Goal: Task Accomplishment & Management: Manage account settings

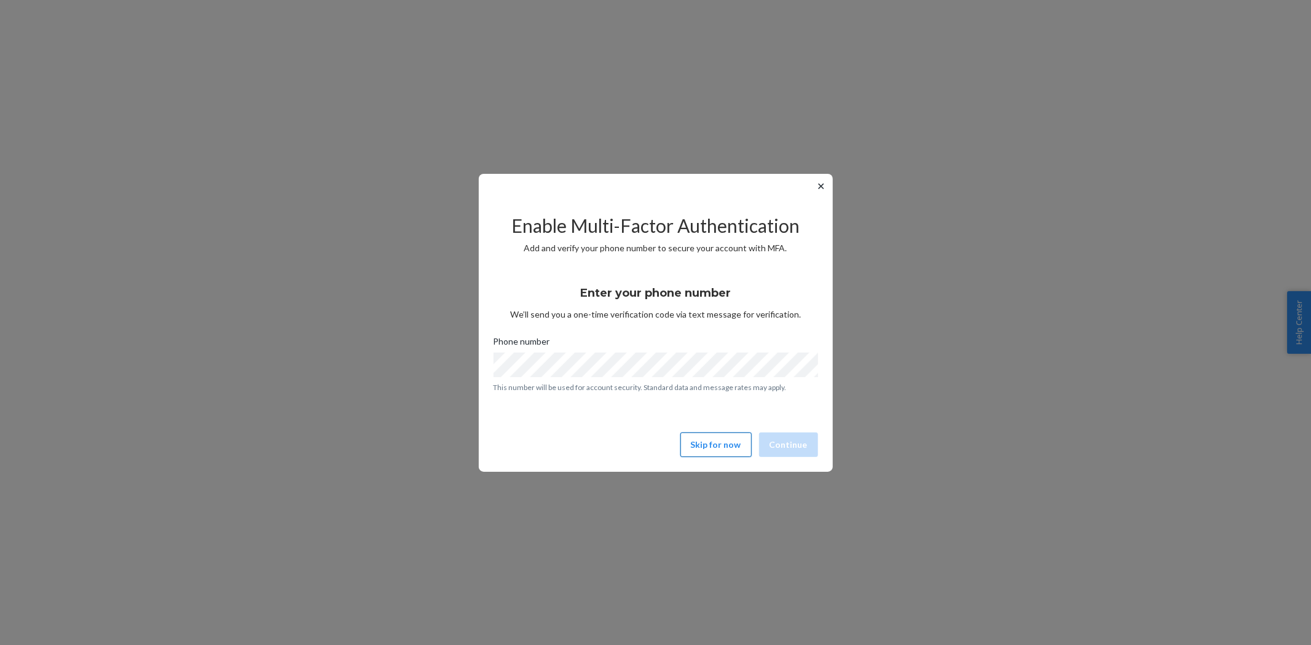
click at [705, 446] on button "Skip for now" at bounding box center [716, 445] width 71 height 25
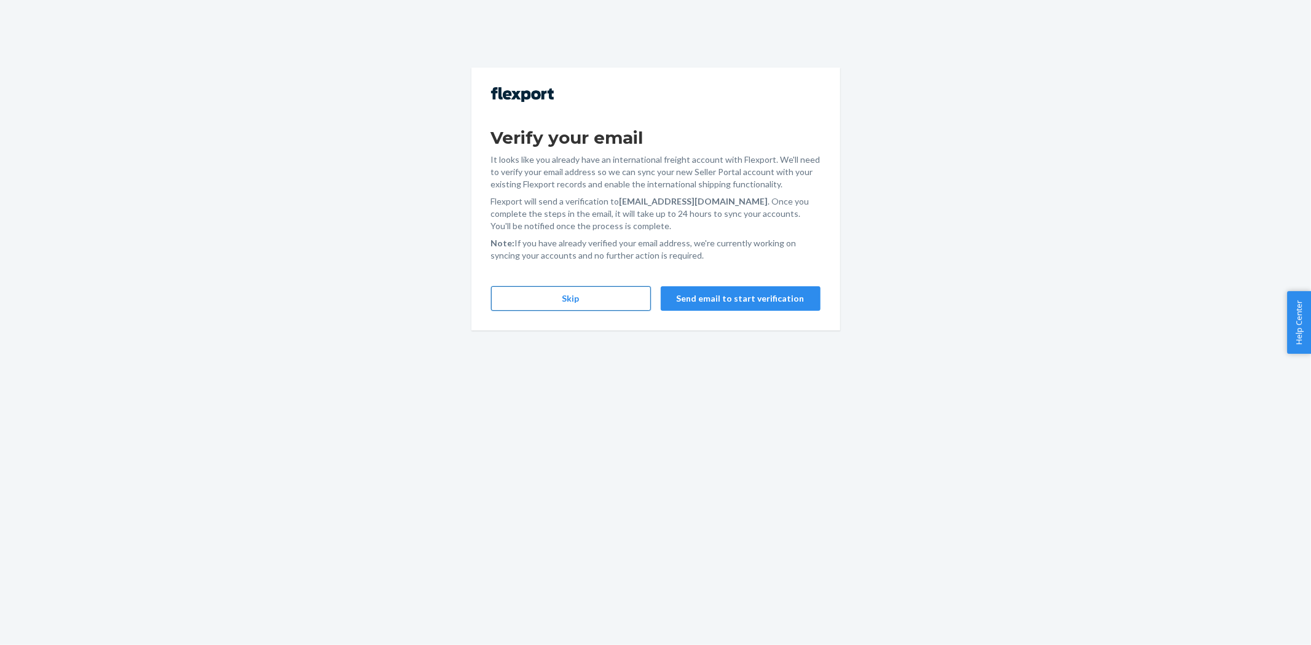
click at [569, 300] on button "Skip" at bounding box center [571, 298] width 160 height 25
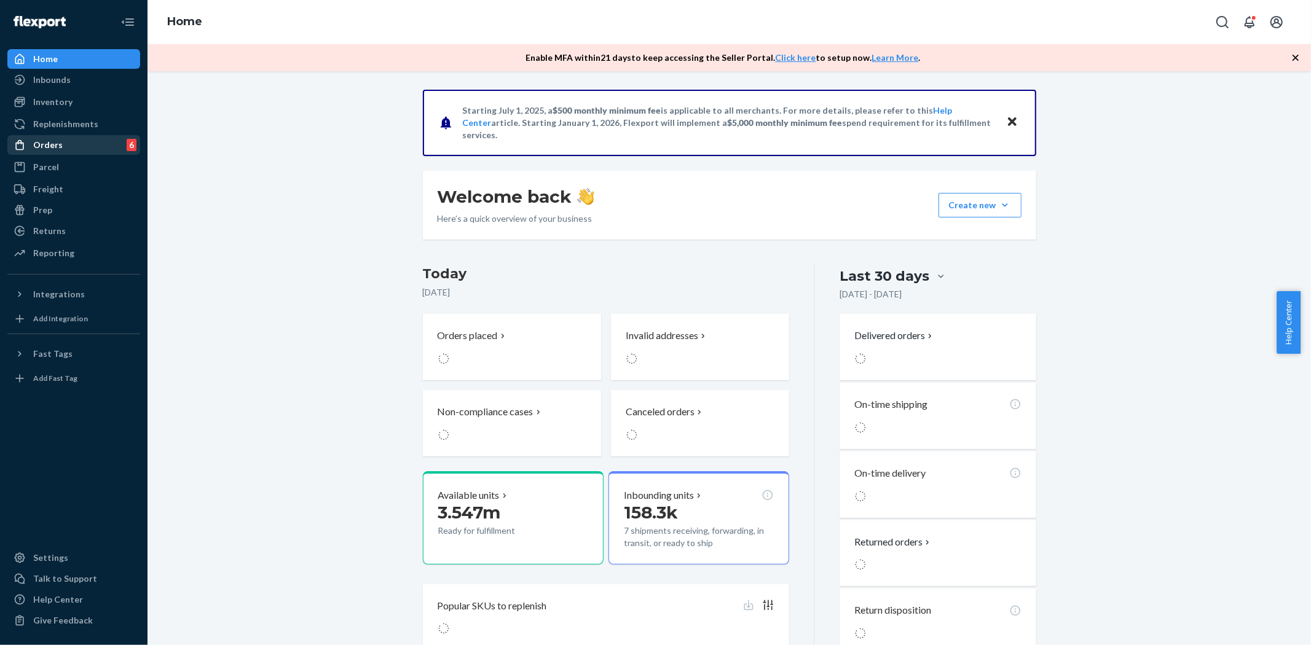
click at [46, 139] on div "Orders" at bounding box center [48, 145] width 30 height 12
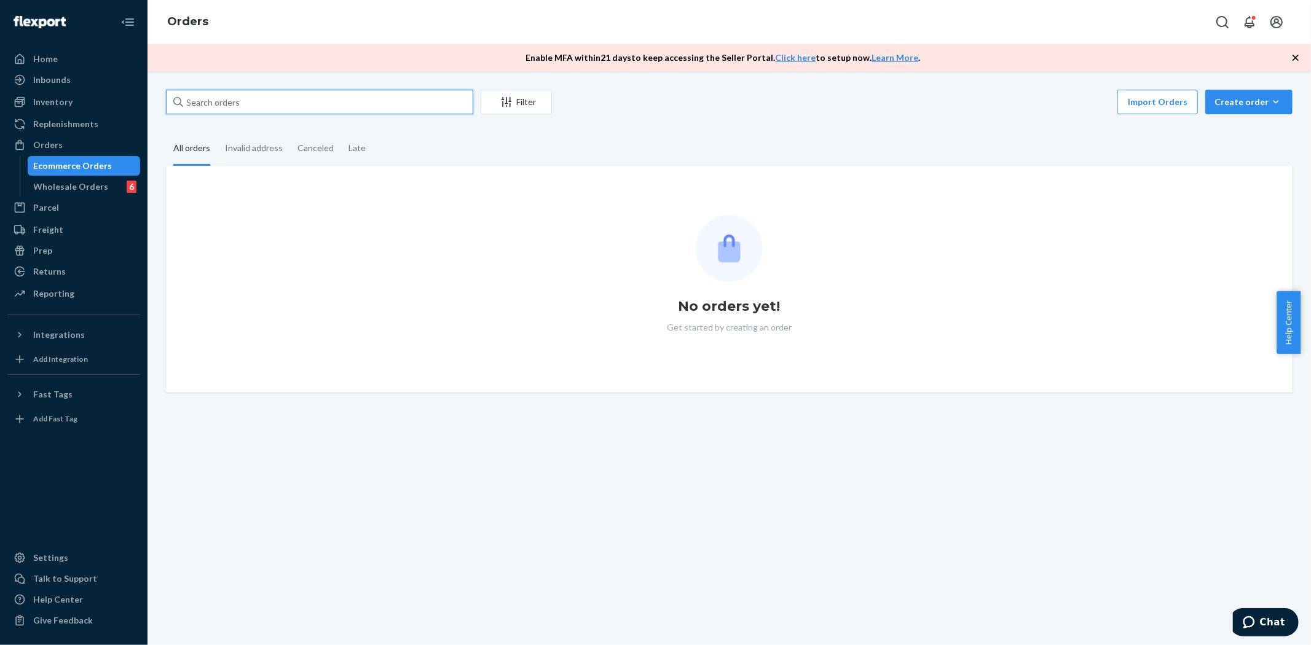
click at [273, 90] on input "text" at bounding box center [319, 102] width 307 height 25
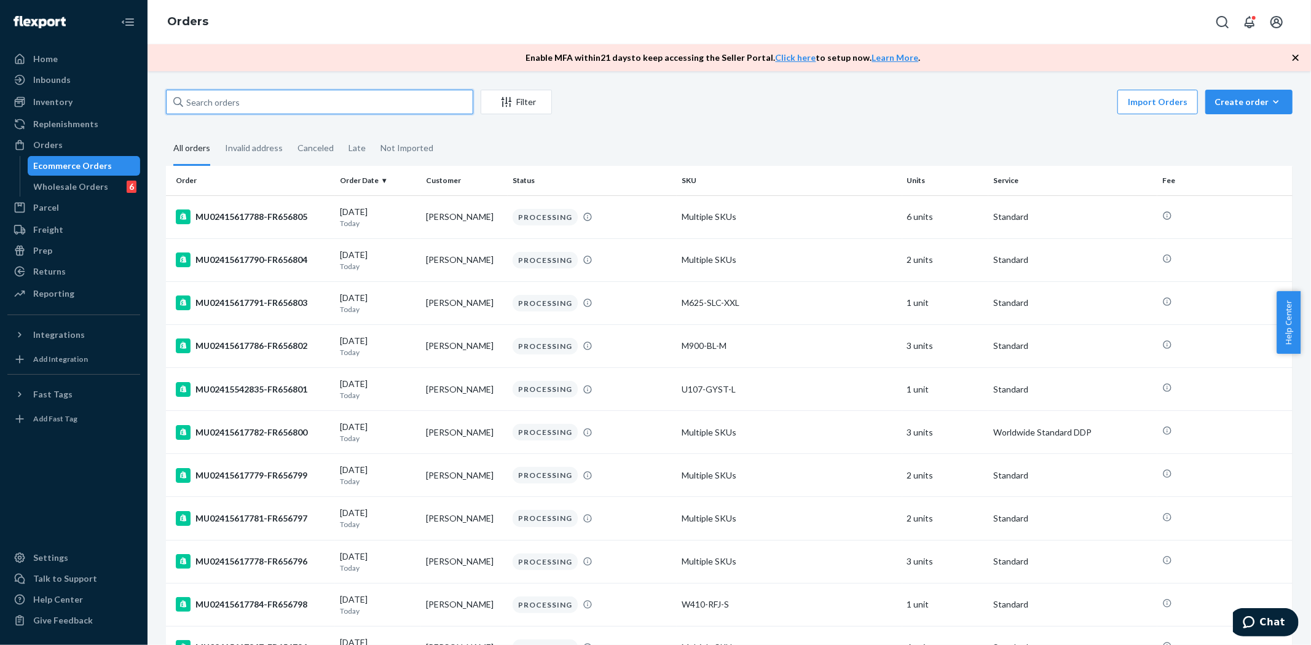
paste input "MU02415617476"
type input "MU02415617476"
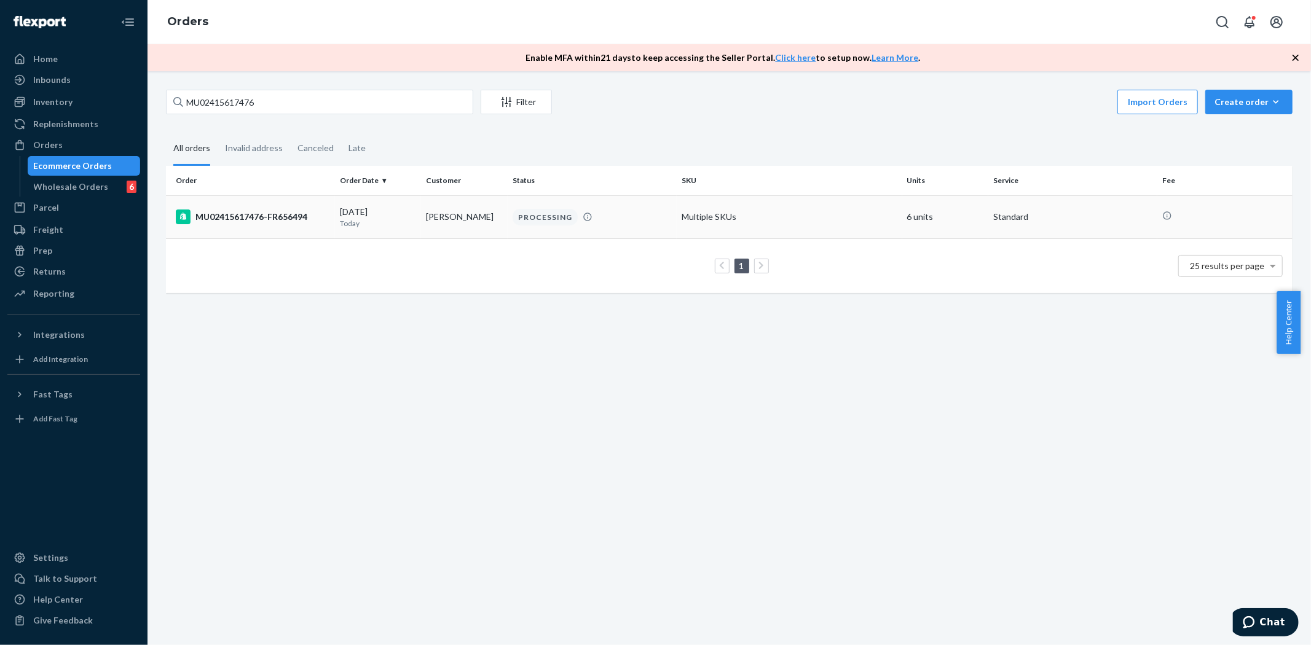
click at [259, 215] on div "MU02415617476-FR656494" at bounding box center [253, 217] width 154 height 15
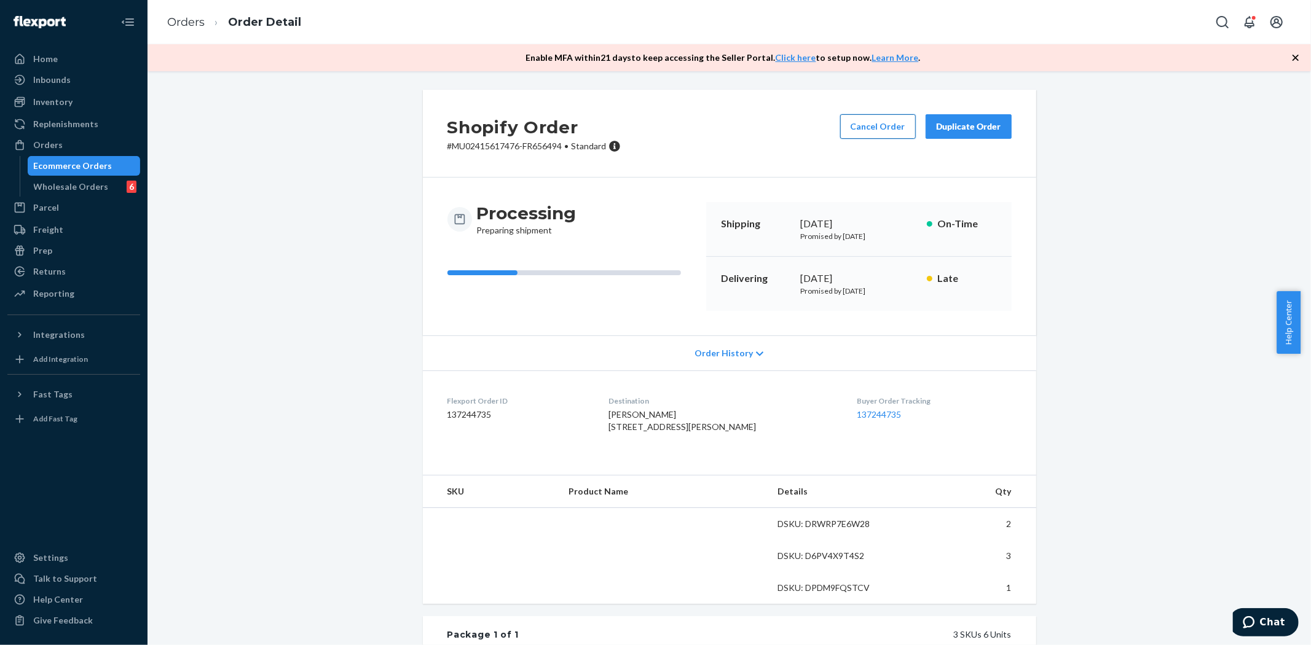
click at [849, 126] on button "Cancel Order" at bounding box center [878, 126] width 76 height 25
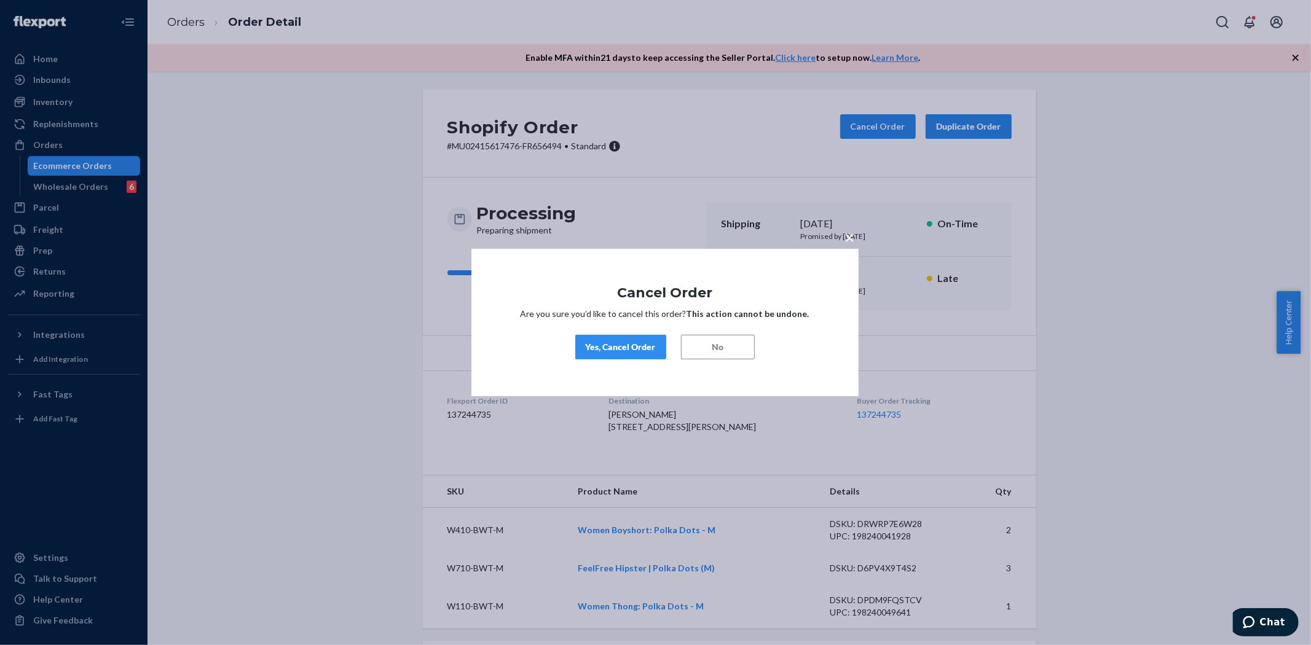
click at [604, 349] on div "Yes, Cancel Order" at bounding box center [621, 347] width 70 height 12
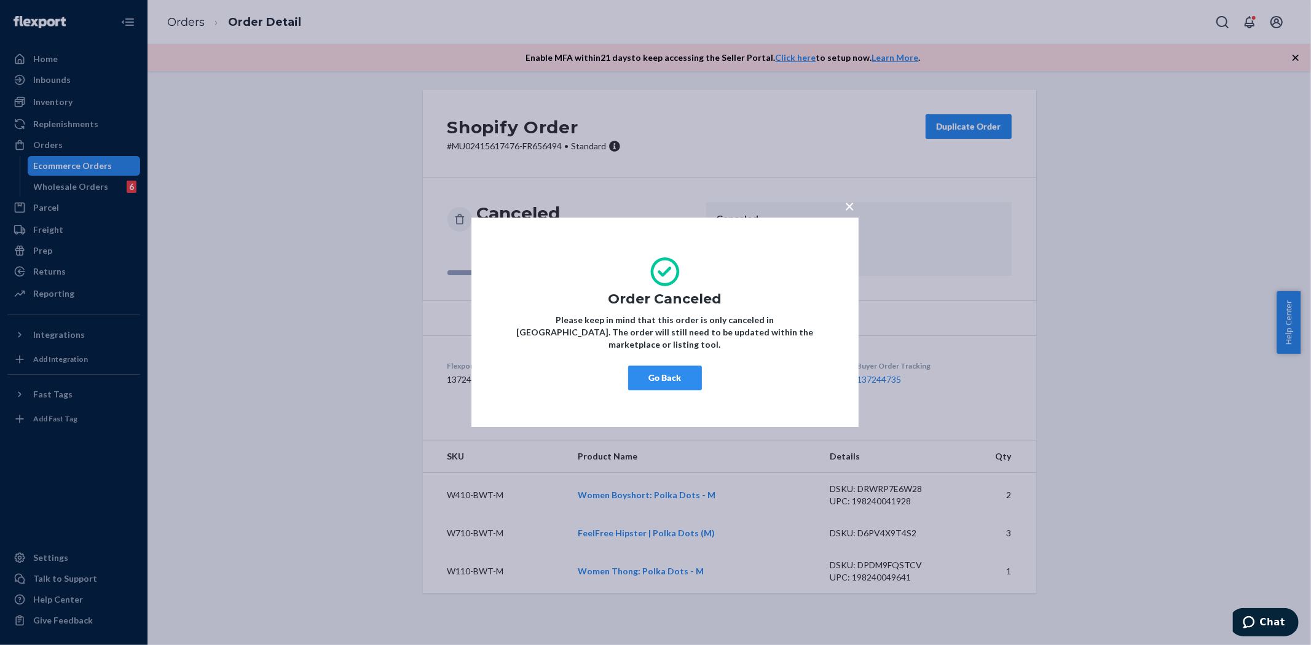
drag, startPoint x: 655, startPoint y: 363, endPoint x: 613, endPoint y: 339, distance: 48.5
click at [655, 366] on button "Go Back" at bounding box center [665, 378] width 74 height 25
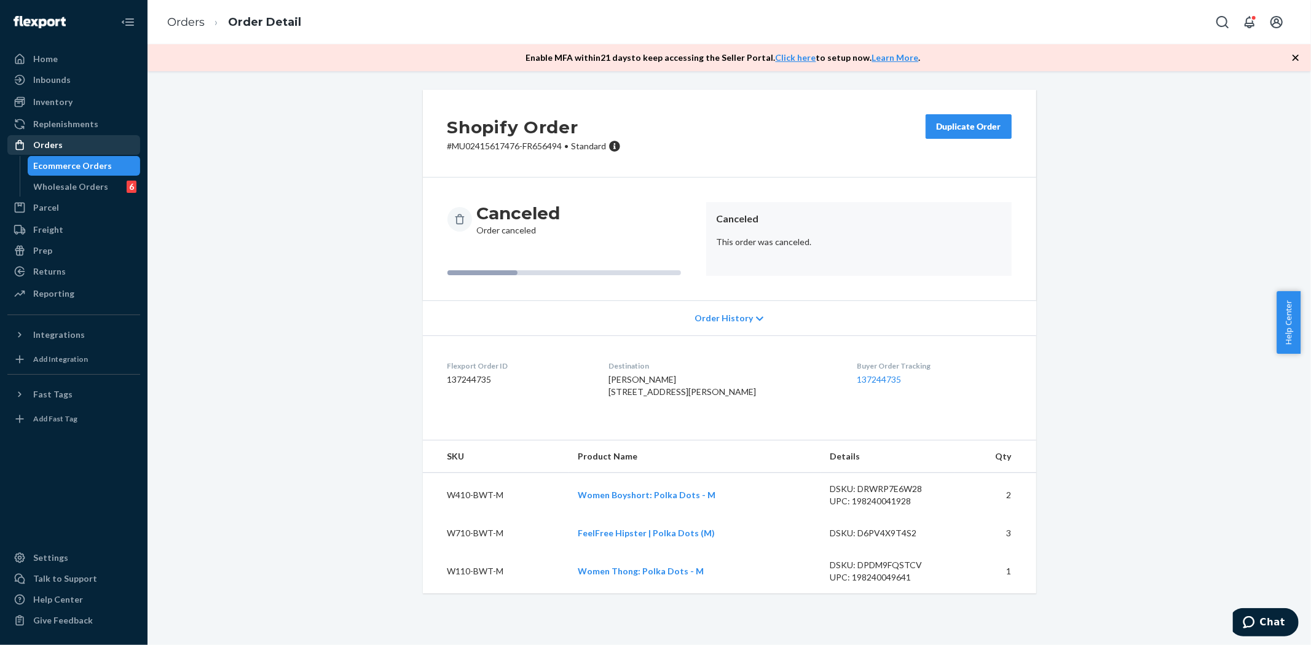
click at [72, 144] on div "Orders" at bounding box center [74, 144] width 130 height 17
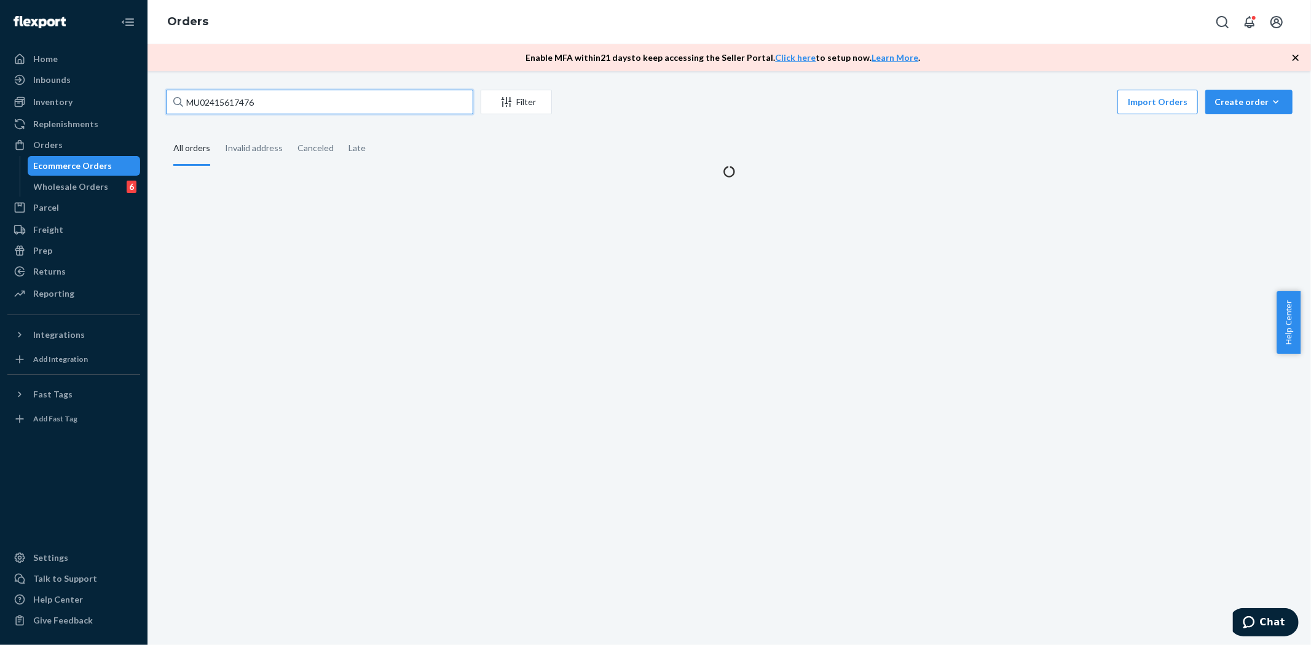
click at [192, 93] on input "MU02415617476" at bounding box center [319, 102] width 307 height 25
paste input "5922"
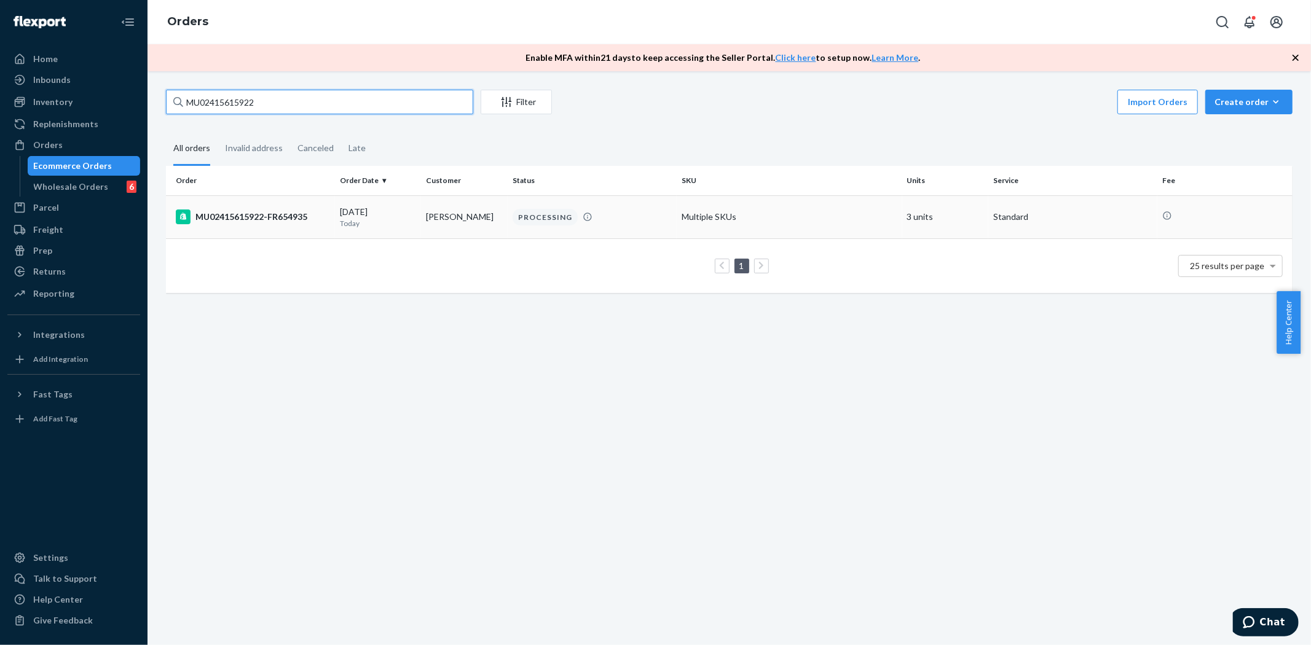
type input "MU02415615922"
click at [278, 222] on div "MU02415615922-FR654935" at bounding box center [253, 217] width 154 height 15
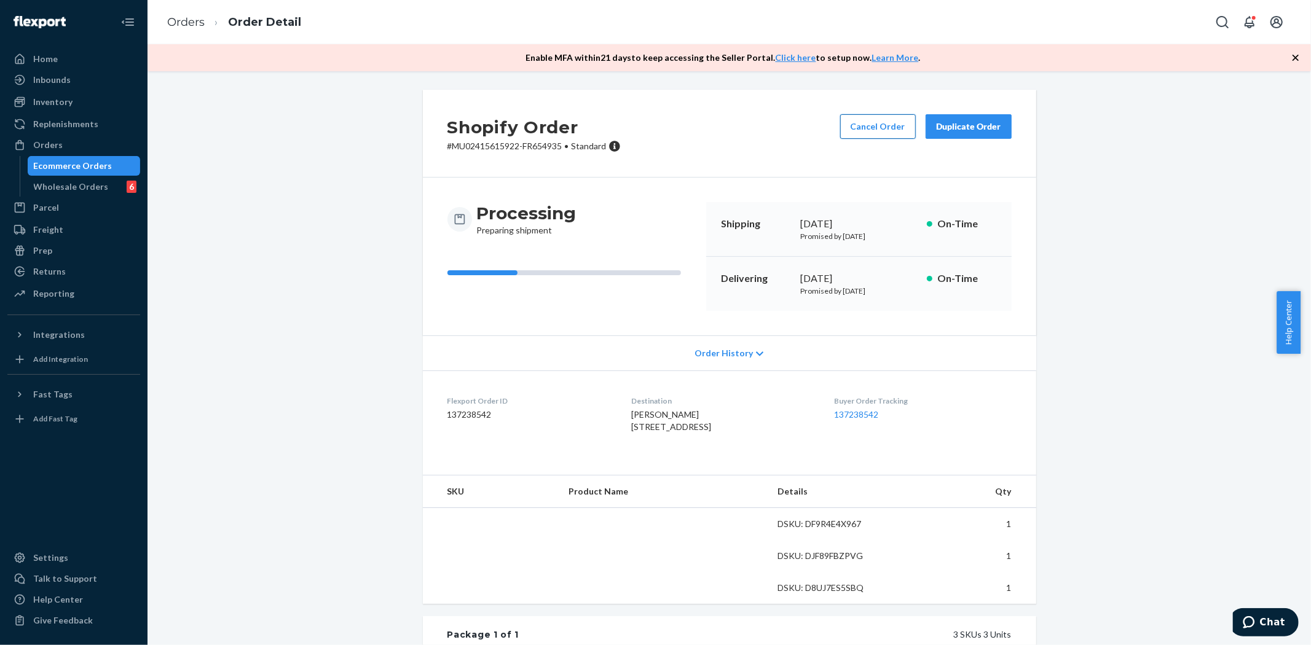
click at [887, 118] on button "Cancel Order" at bounding box center [878, 126] width 76 height 25
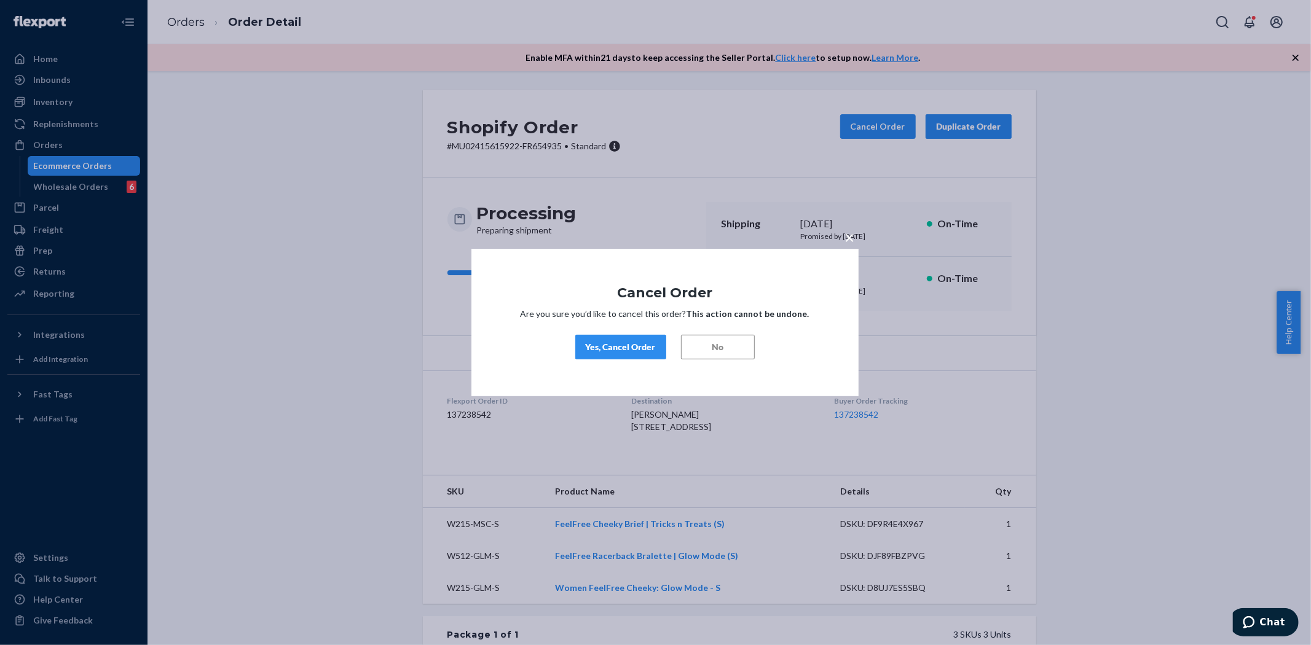
click at [647, 336] on button "Yes, Cancel Order" at bounding box center [620, 347] width 91 height 25
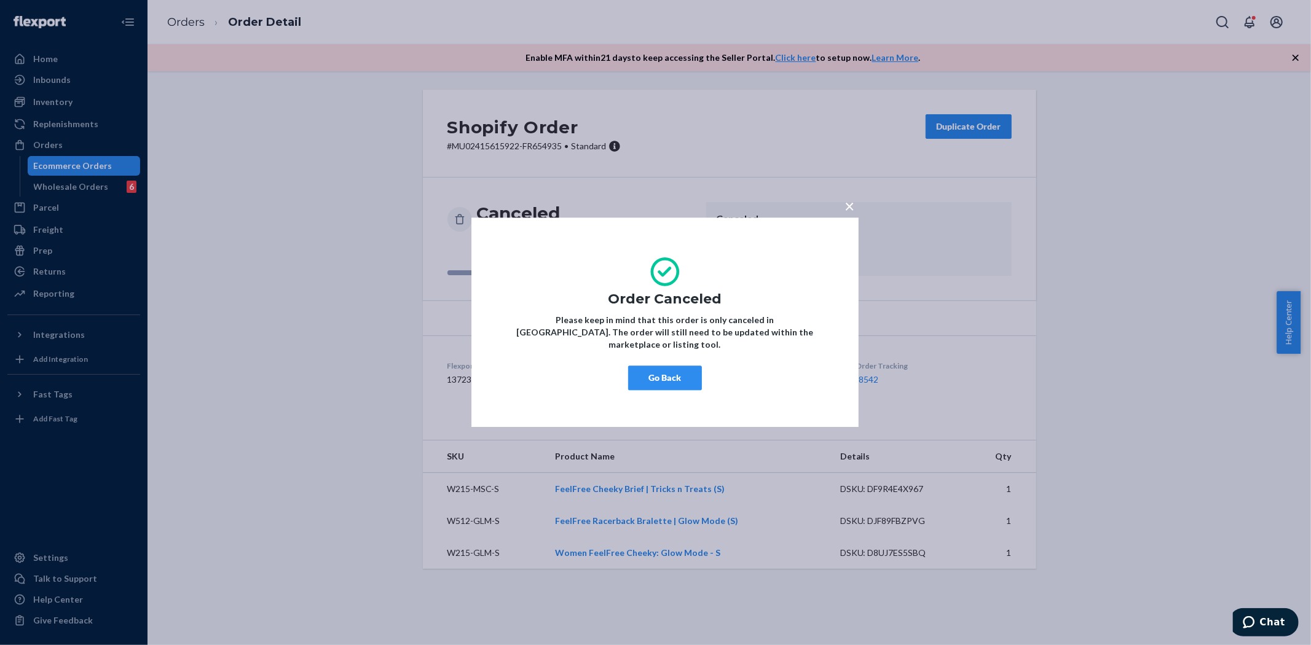
click at [673, 380] on button "Go Back" at bounding box center [665, 378] width 74 height 25
